Goal: Information Seeking & Learning: Learn about a topic

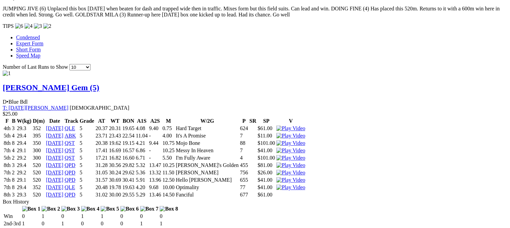
scroll to position [604, 0]
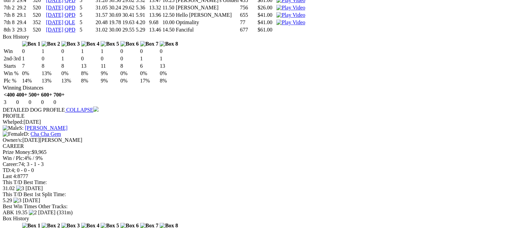
scroll to position [748, 0]
drag, startPoint x: 324, startPoint y: 113, endPoint x: 303, endPoint y: 114, distance: 21.2
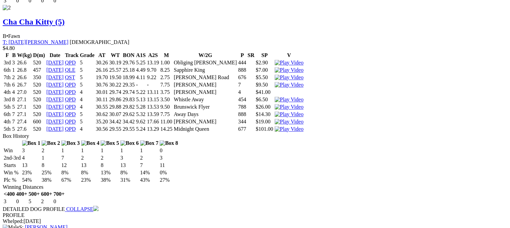
scroll to position [1184, 0]
